Goal: Information Seeking & Learning: Learn about a topic

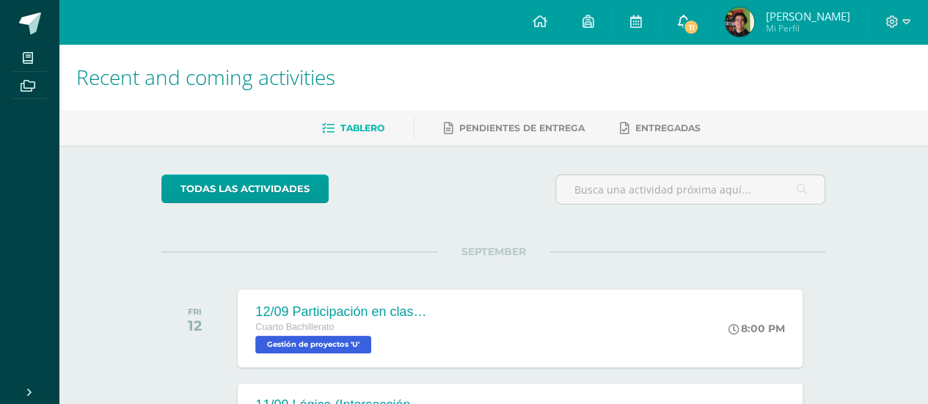
click at [699, 29] on span "11" at bounding box center [691, 27] width 16 height 16
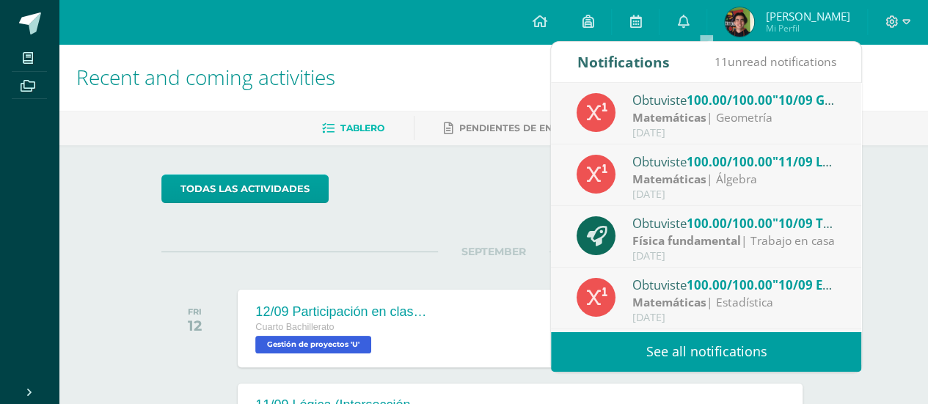
click at [738, 350] on link "See all notifications" at bounding box center [706, 351] width 310 height 40
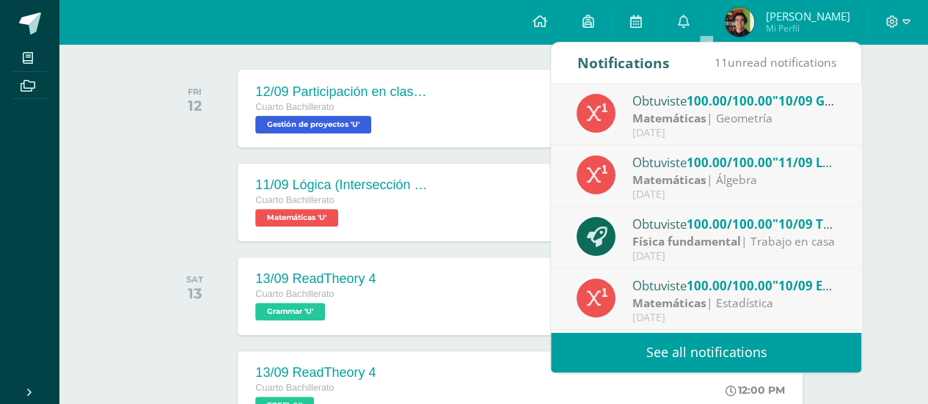
scroll to position [270, 0]
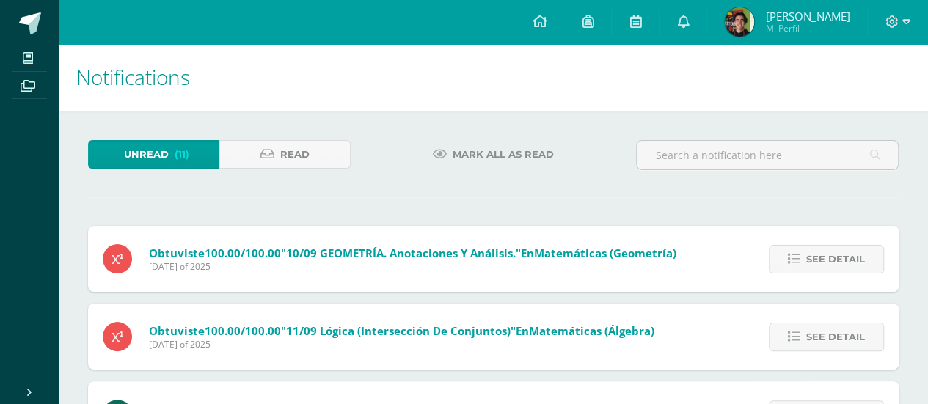
click at [521, 154] on span "Mark all as read" at bounding box center [502, 154] width 101 height 27
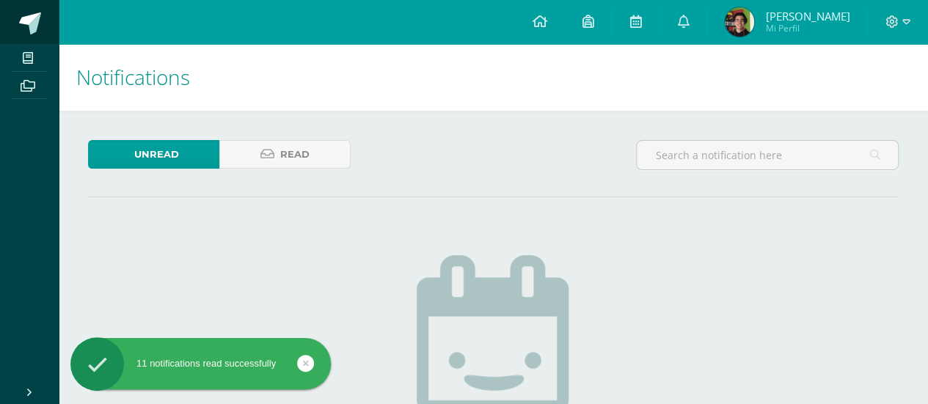
click at [51, 23] on span at bounding box center [80, 24] width 69 height 31
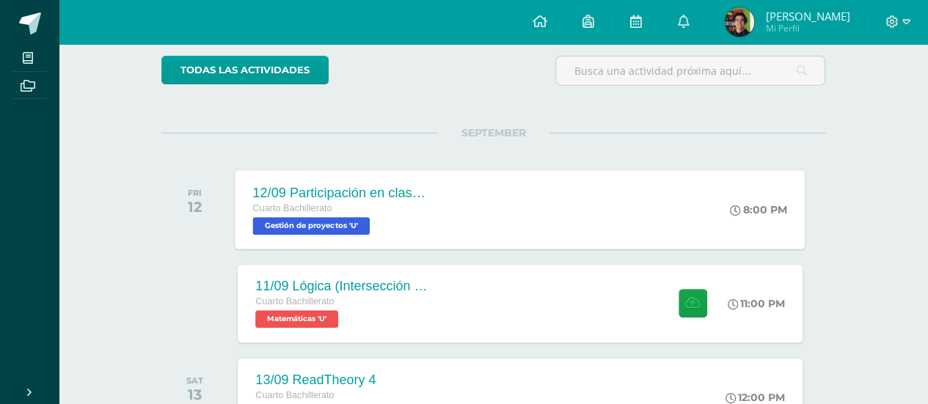
scroll to position [220, 0]
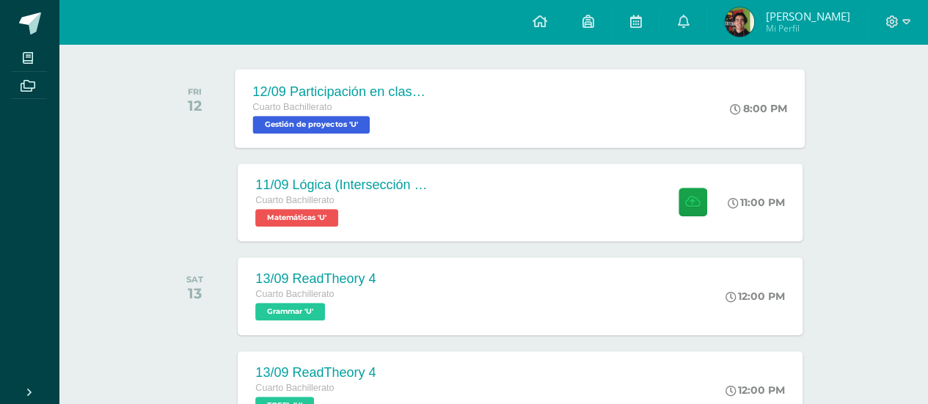
click at [522, 194] on div "11/09 Lógica (Intersección de conjuntos) Cuarto Bachillerato Matemáticas 'U' 11…" at bounding box center [520, 203] width 564 height 78
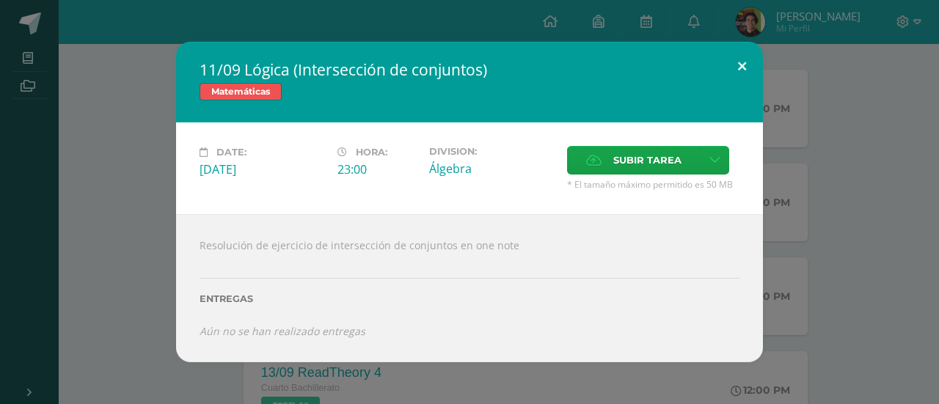
click at [746, 61] on button at bounding box center [742, 67] width 42 height 50
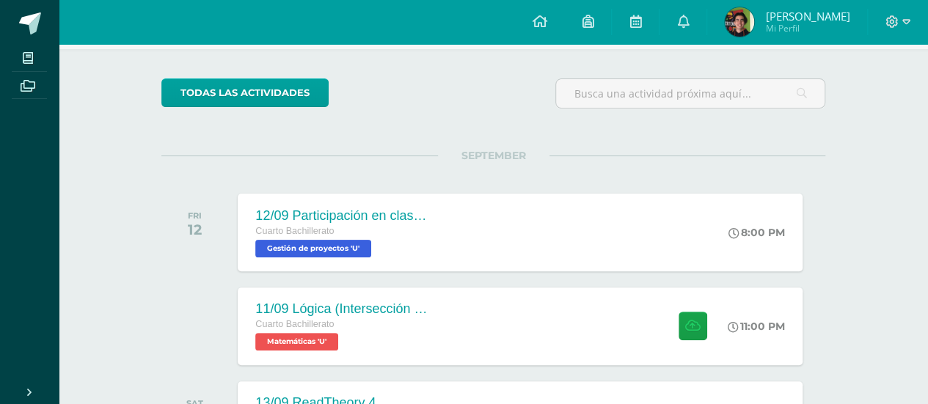
scroll to position [147, 0]
